Goal: Task Accomplishment & Management: Manage account settings

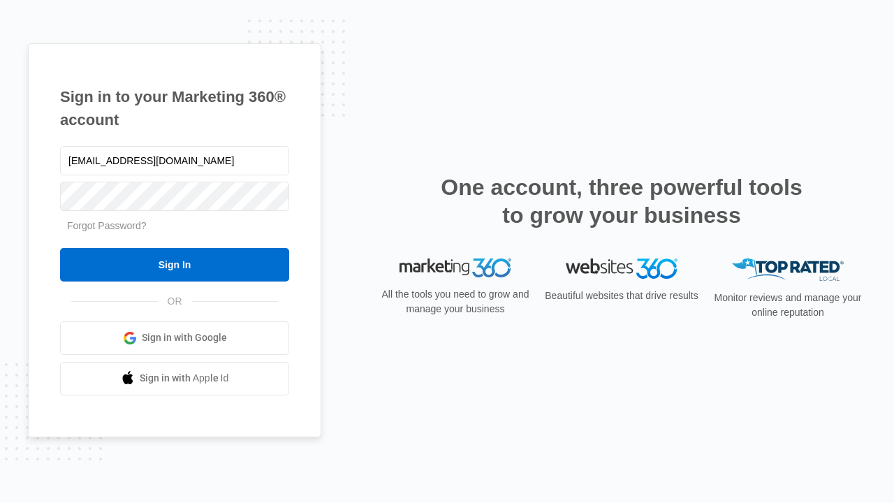
type input "dankie614@gmail.com"
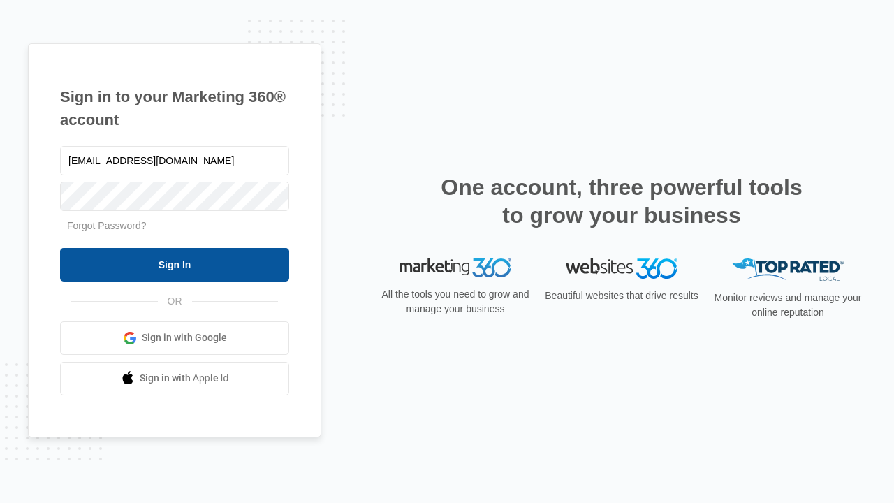
click at [175, 264] on input "Sign In" at bounding box center [174, 265] width 229 height 34
